Goal: Task Accomplishment & Management: Use online tool/utility

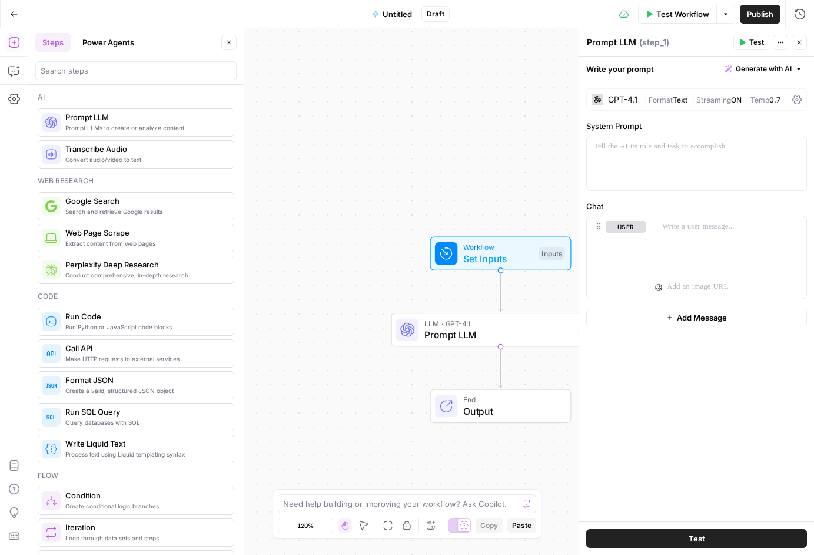
click at [19, 21] on button "Go Back" at bounding box center [14, 14] width 21 height 21
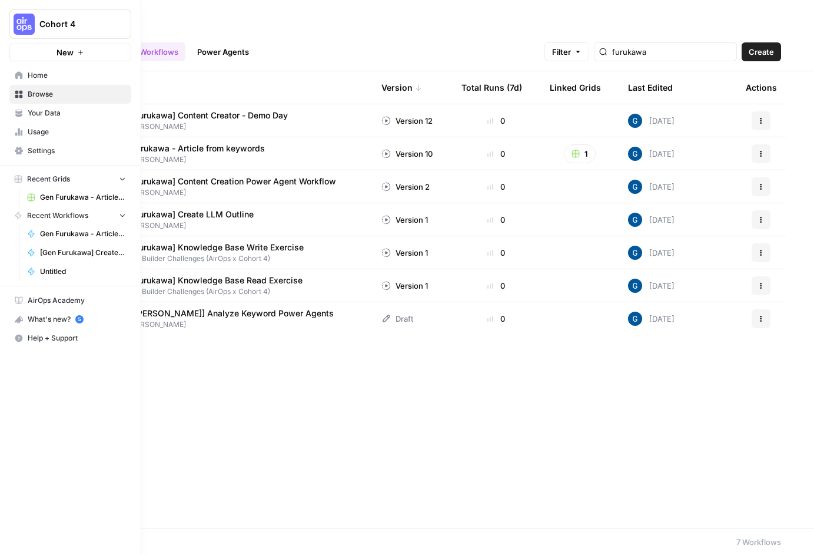
click at [45, 112] on span "Your Data" at bounding box center [77, 113] width 98 height 11
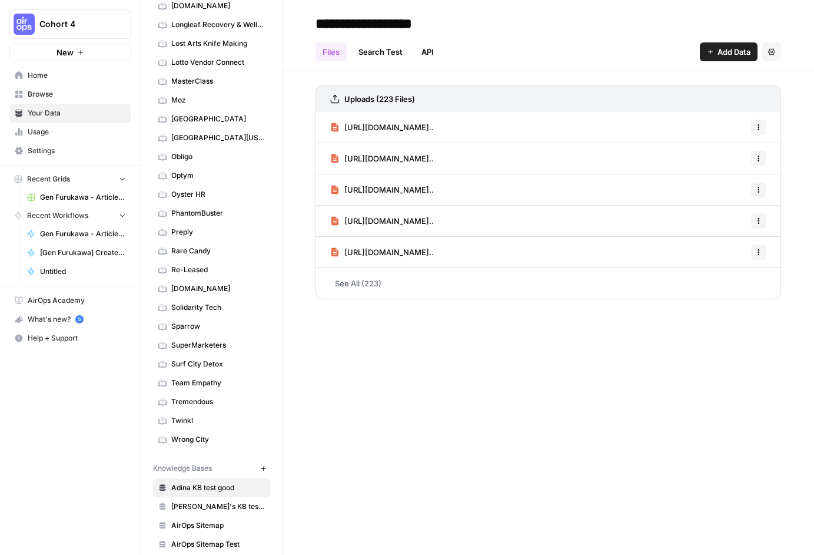
scroll to position [500, 0]
click at [202, 344] on span "SuperMarketers" at bounding box center [218, 344] width 94 height 11
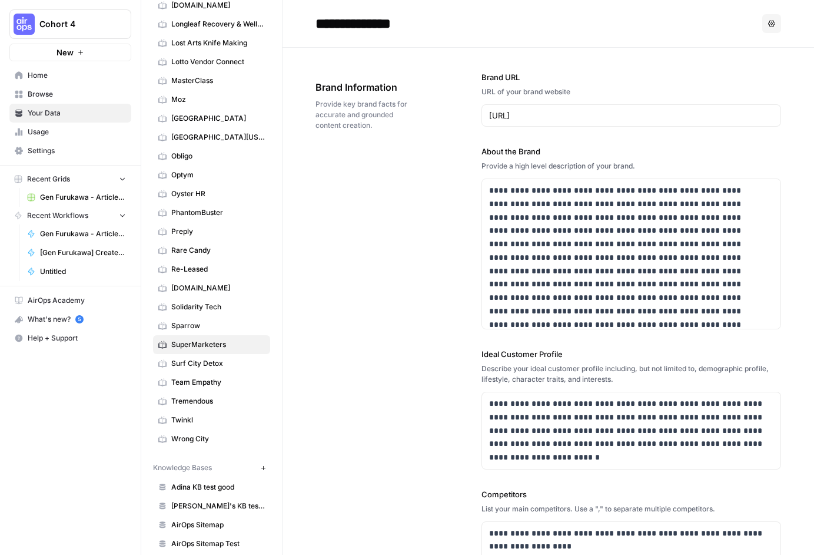
drag, startPoint x: 312, startPoint y: 54, endPoint x: 574, endPoint y: 508, distance: 524.7
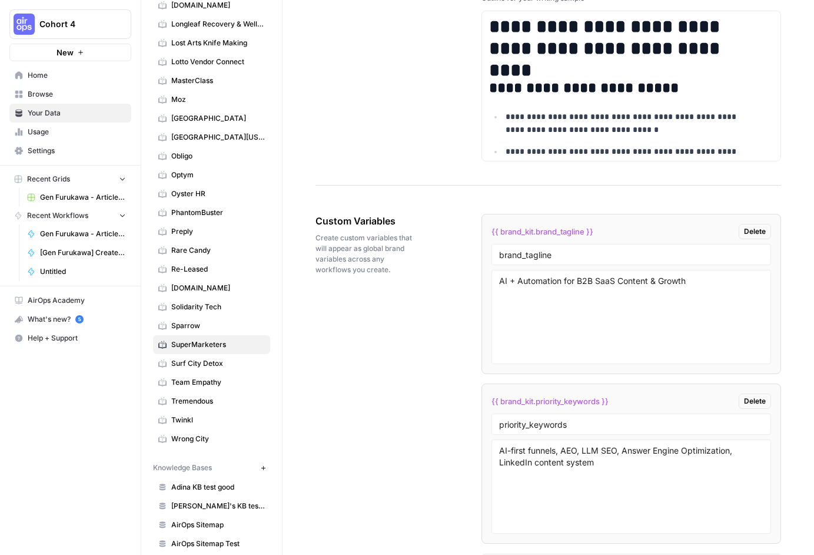
scroll to position [1946, 0]
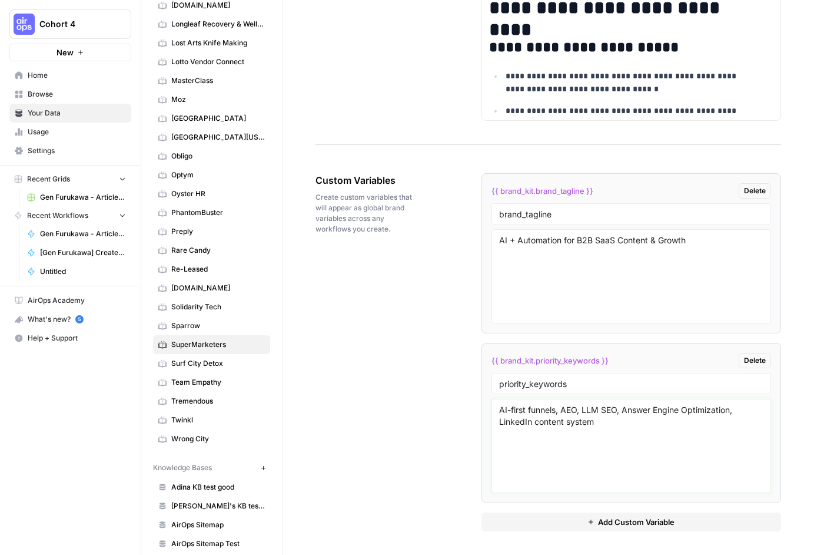
click at [640, 419] on textarea "AI-first funnels, AEO, LLM SEO, Answer Engine Optimization, LinkedIn content sy…" at bounding box center [631, 446] width 264 height 84
click at [637, 426] on textarea "AI-first funnels, AEO, LLM SEO, Answer Engine Optimization, LinkedIn content sy…" at bounding box center [631, 446] width 264 height 84
click at [617, 438] on textarea "AI-first funnels, AEO, LLM SEO, Answer Engine Optimization, LinkedIn content sy…" at bounding box center [631, 446] width 264 height 84
copy div "**********"
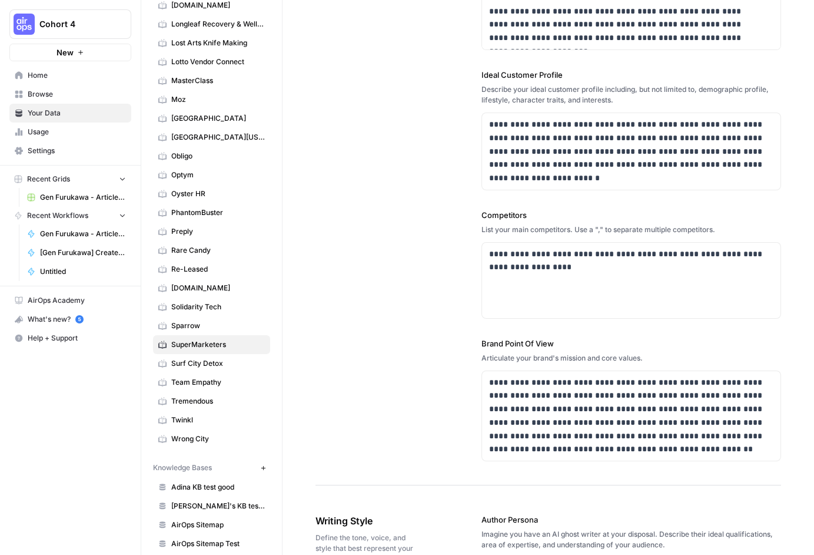
scroll to position [0, 0]
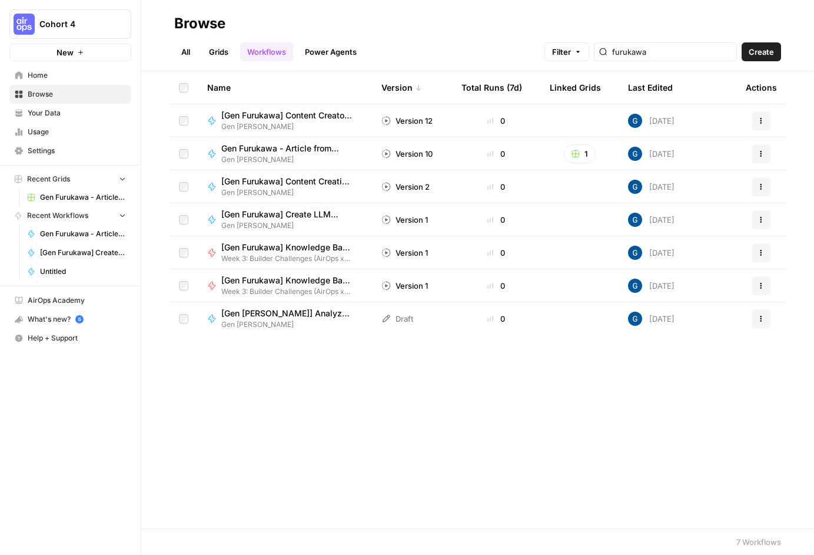
click at [754, 54] on span "Create" at bounding box center [761, 52] width 25 height 12
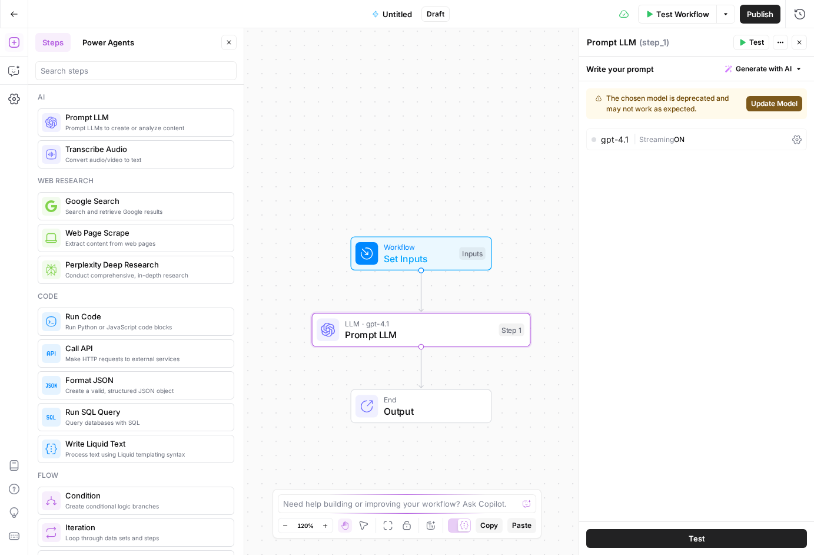
click at [609, 134] on div "gpt-4.1 | Streaming ON" at bounding box center [697, 139] width 221 height 22
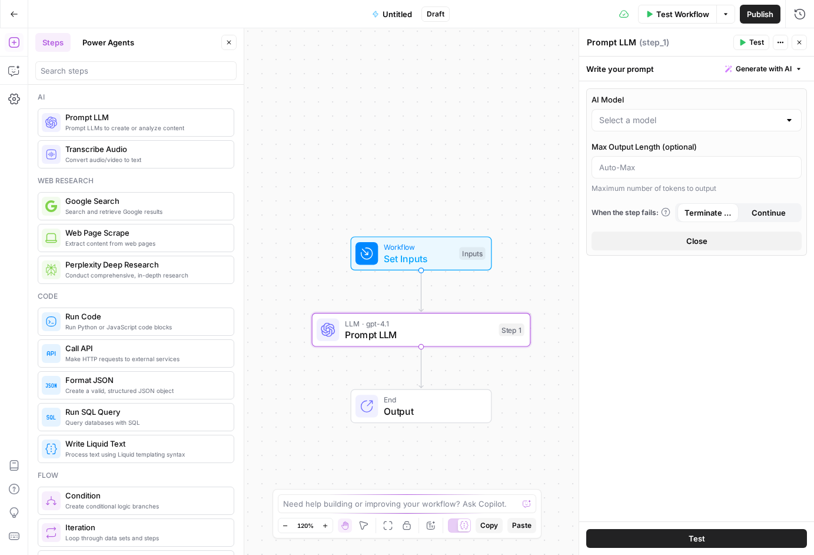
type input "GPT-4.1"
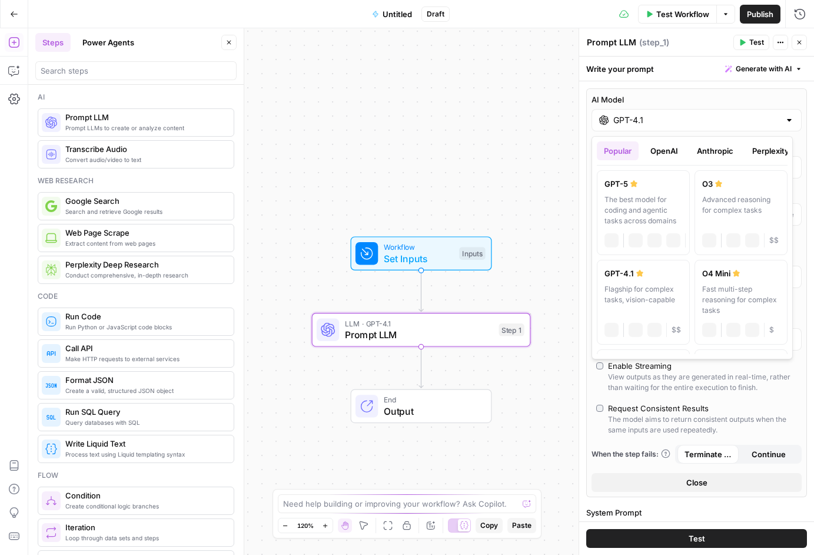
click at [647, 120] on input "GPT-4.1" at bounding box center [697, 120] width 167 height 12
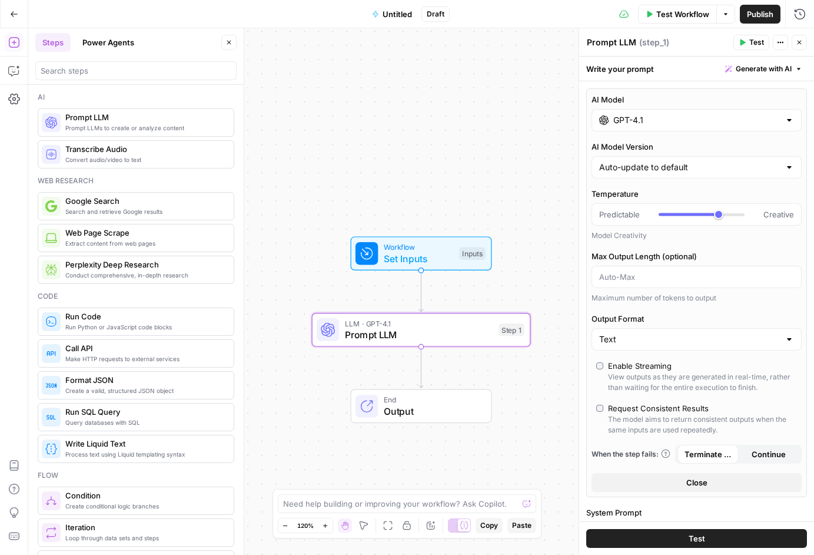
click at [522, 132] on div "Workflow Set Inputs Inputs LLM · GPT-4.1 Prompt LLM Step 1 End Output" at bounding box center [421, 291] width 786 height 526
click at [455, 130] on div "Workflow Set Inputs Inputs LLM · GPT-4.1 Prompt LLM Step 1 End Output" at bounding box center [421, 291] width 786 height 526
click at [804, 44] on button "Close" at bounding box center [799, 42] width 15 height 15
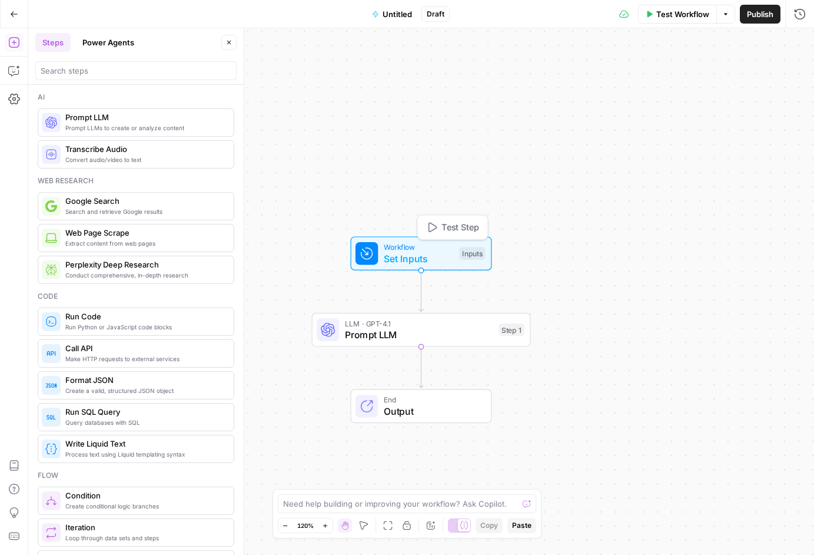
click at [415, 257] on span "Set Inputs" at bounding box center [419, 258] width 70 height 14
click at [687, 74] on button "Add Field" at bounding box center [687, 80] width 196 height 19
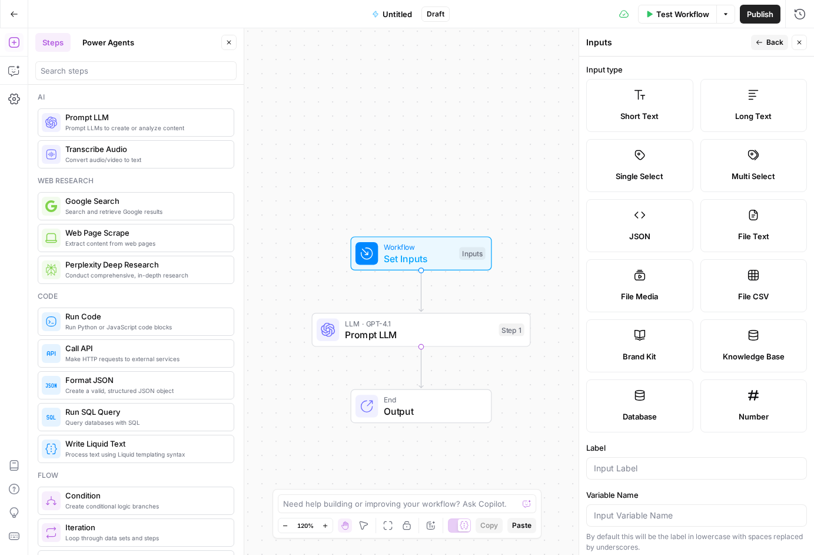
click at [644, 99] on label "Short Text" at bounding box center [640, 105] width 107 height 53
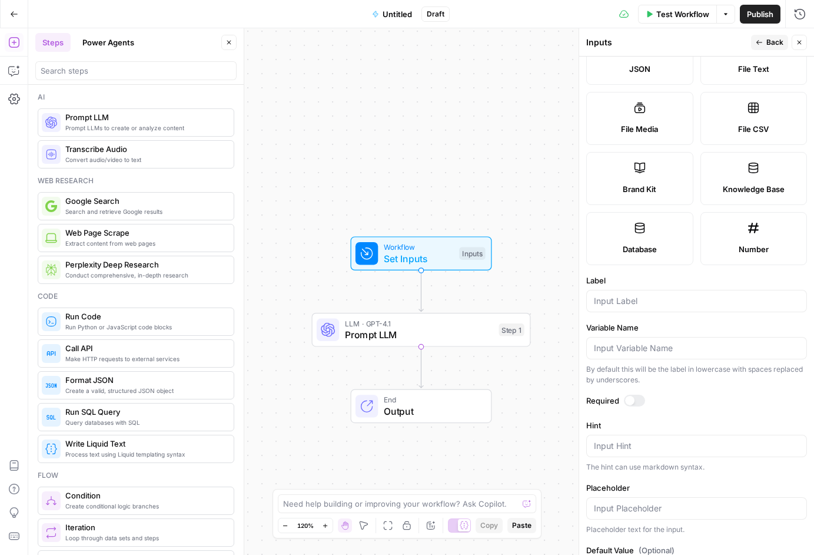
scroll to position [217, 0]
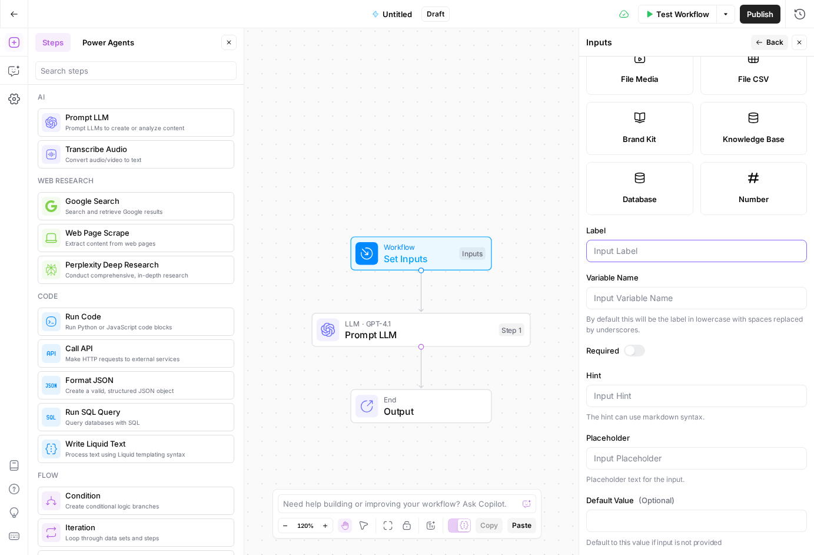
click at [631, 247] on input "Label" at bounding box center [697, 251] width 206 height 12
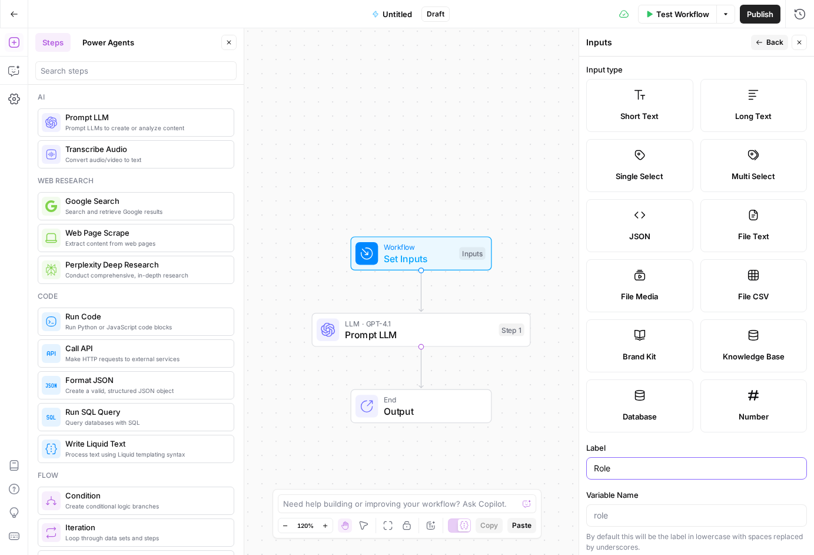
type input "Role"
click at [770, 38] on span "Back" at bounding box center [775, 42] width 17 height 11
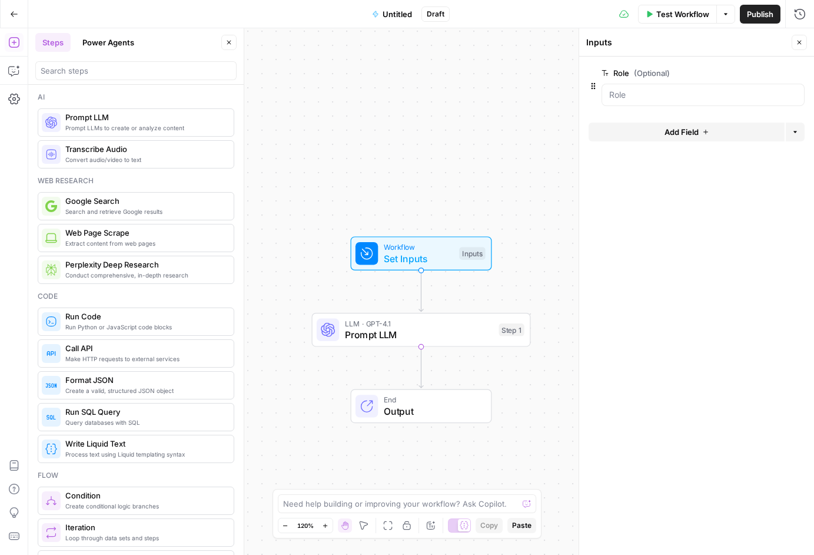
click at [805, 41] on button "Close" at bounding box center [799, 42] width 15 height 15
click at [411, 254] on span "Set Inputs" at bounding box center [419, 258] width 70 height 14
click at [725, 96] on input "Role (Optional)" at bounding box center [703, 95] width 188 height 12
click at [752, 14] on span "Publish" at bounding box center [760, 14] width 26 height 12
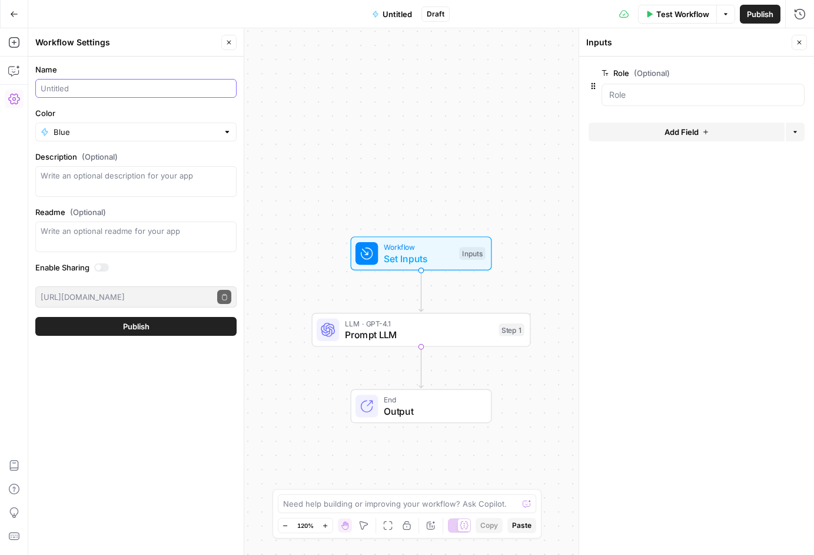
click at [151, 84] on input "Name" at bounding box center [136, 88] width 191 height 12
type input "C"
type input "General Content"
click at [35, 317] on button "Publish" at bounding box center [135, 326] width 201 height 19
click at [491, 124] on div "Workflow Set Inputs Inputs LLM · GPT-4.1 Prompt LLM Step 1 End Output" at bounding box center [421, 291] width 786 height 526
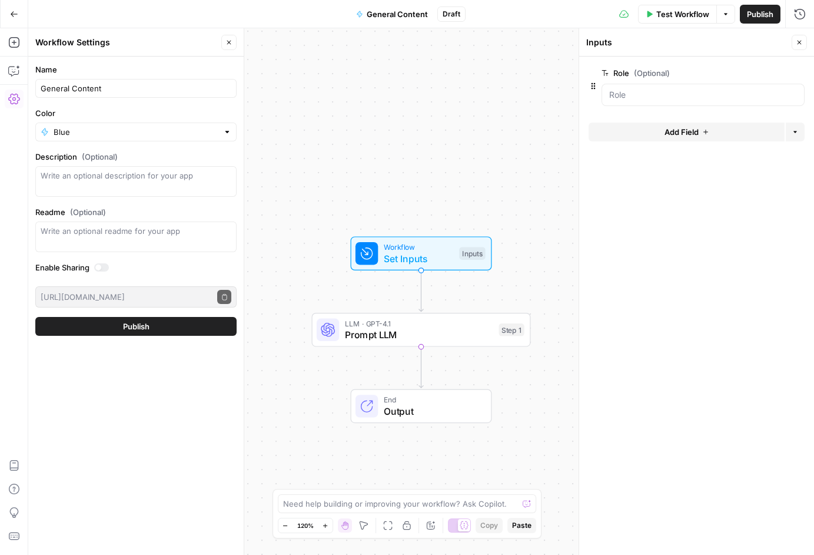
click at [756, 12] on span "Publish" at bounding box center [760, 14] width 26 height 12
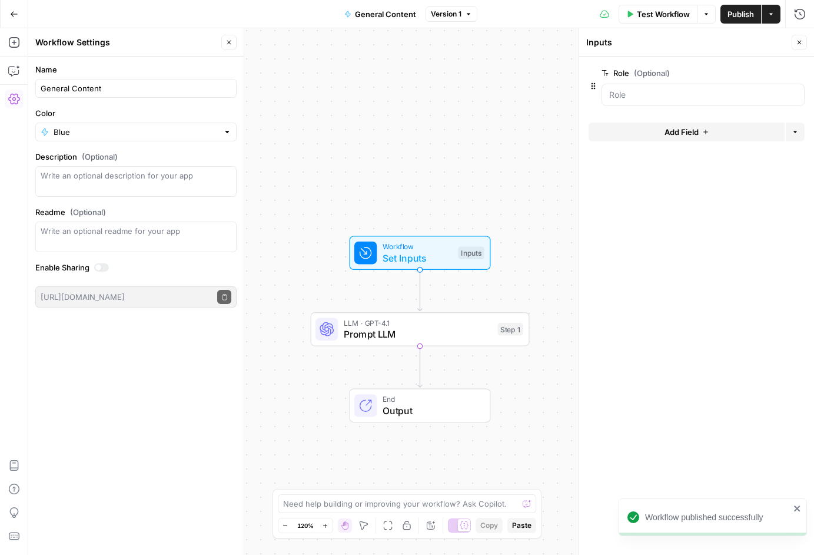
click at [522, 109] on div "Workflow Set Inputs Inputs LLM · GPT-4.1 Prompt LLM Step 1 End Output" at bounding box center [421, 291] width 786 height 526
click at [657, 12] on span "Test Workflow" at bounding box center [663, 14] width 53 height 12
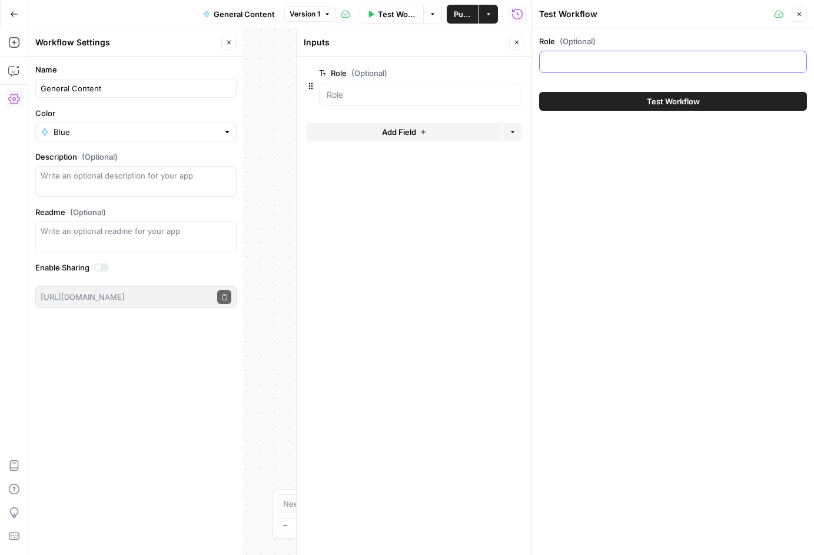
click at [569, 58] on input "Role (Optional)" at bounding box center [673, 62] width 253 height 12
click at [797, 14] on icon "button" at bounding box center [799, 14] width 7 height 7
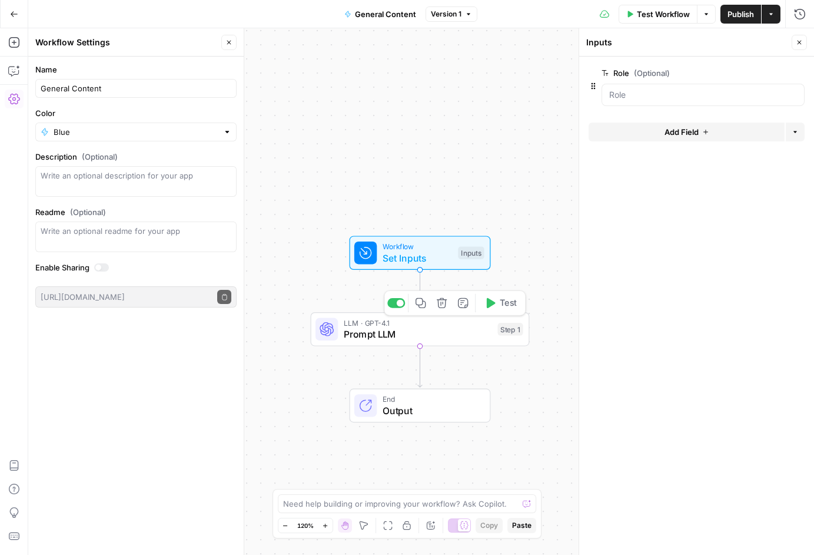
click at [443, 336] on span "Prompt LLM" at bounding box center [418, 334] width 148 height 14
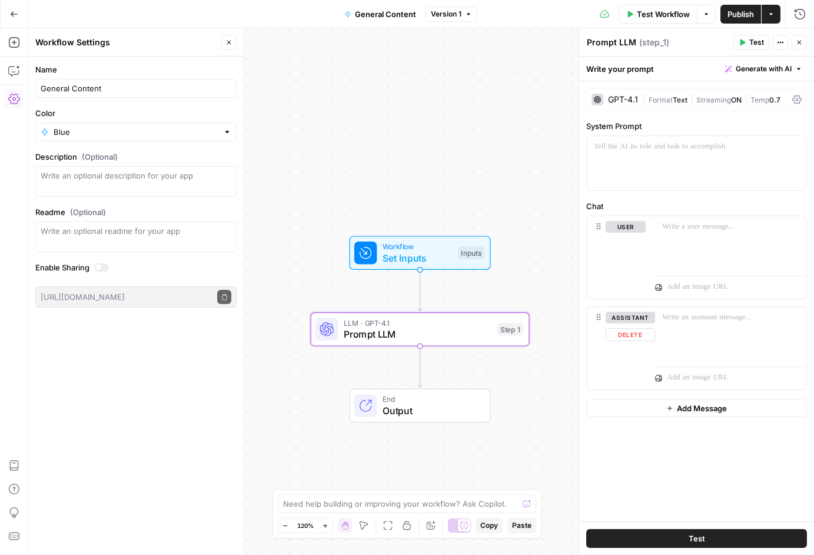
click at [641, 347] on div "assistant Delete" at bounding box center [630, 348] width 49 height 73
click at [662, 250] on div at bounding box center [730, 243] width 151 height 54
click at [803, 228] on div at bounding box center [730, 243] width 151 height 54
click at [797, 227] on icon "button" at bounding box center [796, 227] width 6 height 6
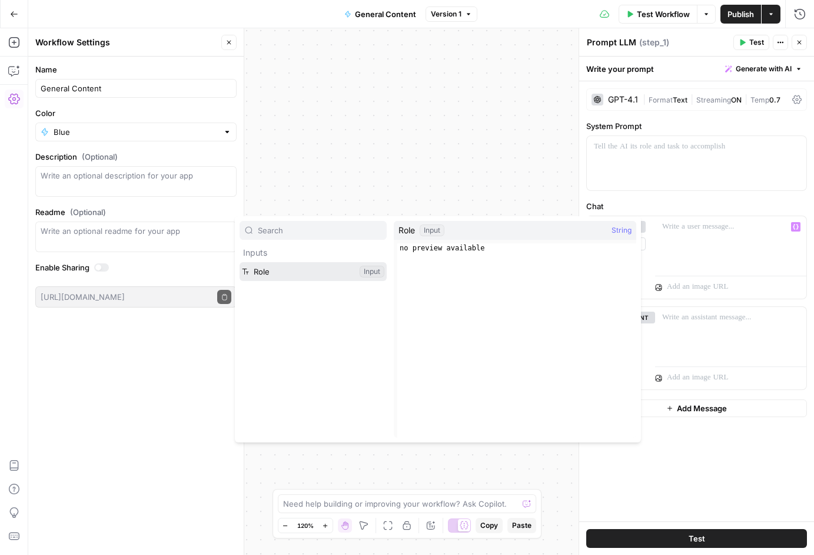
click at [270, 280] on button "Select variable Role" at bounding box center [313, 271] width 147 height 19
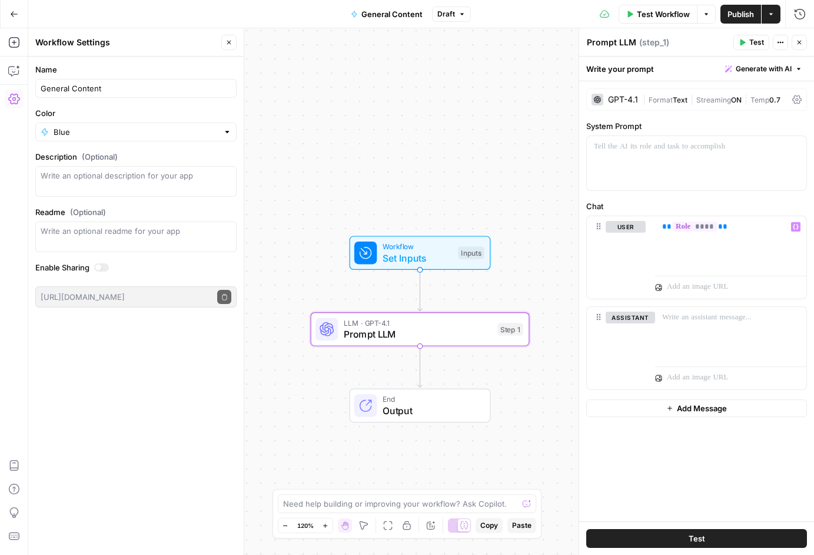
click at [798, 43] on icon "button" at bounding box center [799, 42] width 7 height 7
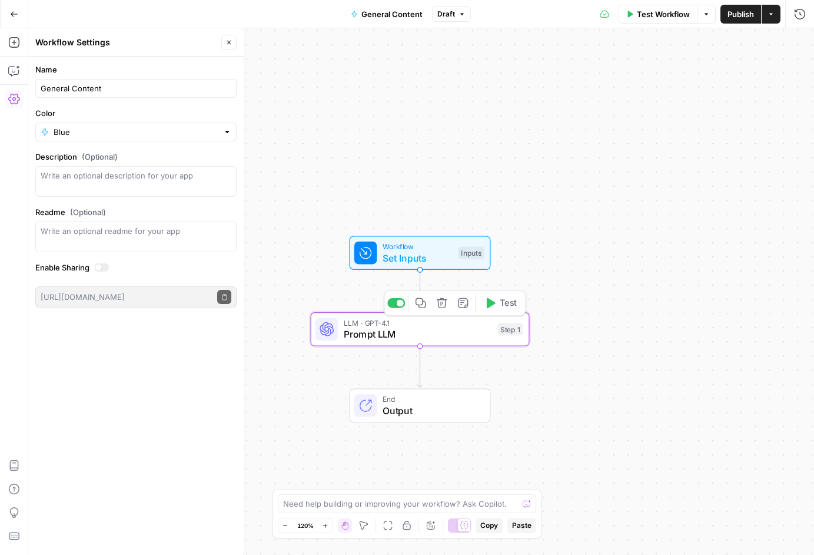
click at [422, 332] on span "Prompt LLM" at bounding box center [418, 334] width 148 height 14
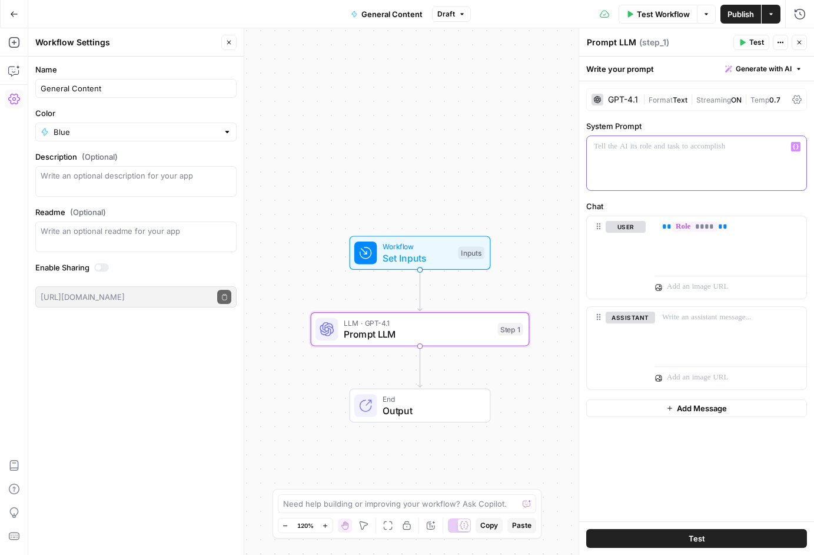
click at [678, 153] on div at bounding box center [697, 163] width 220 height 54
